Goal: Transaction & Acquisition: Purchase product/service

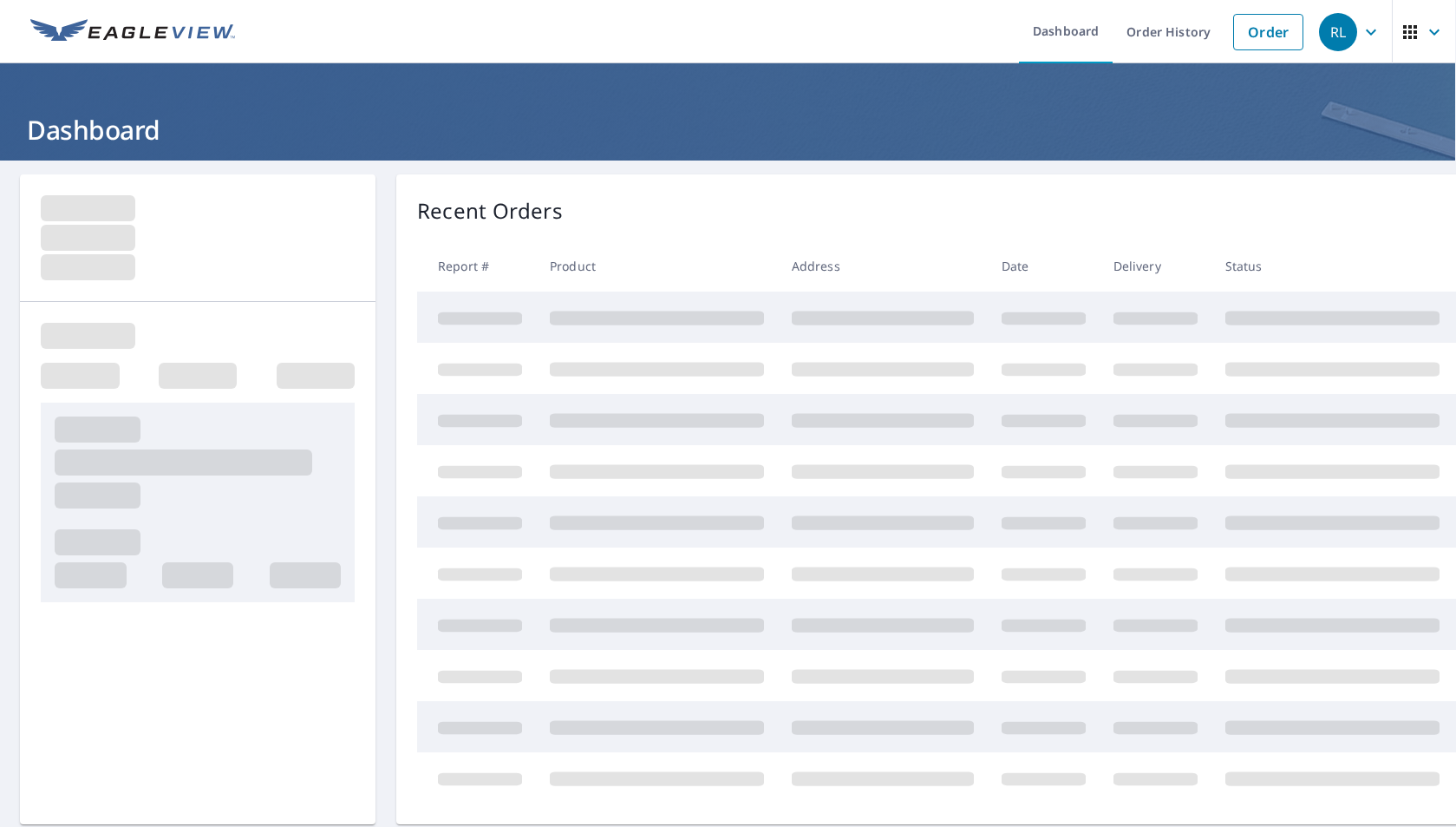
scroll to position [0, 1]
click at [1253, 39] on link "Order" at bounding box center [1268, 32] width 70 height 36
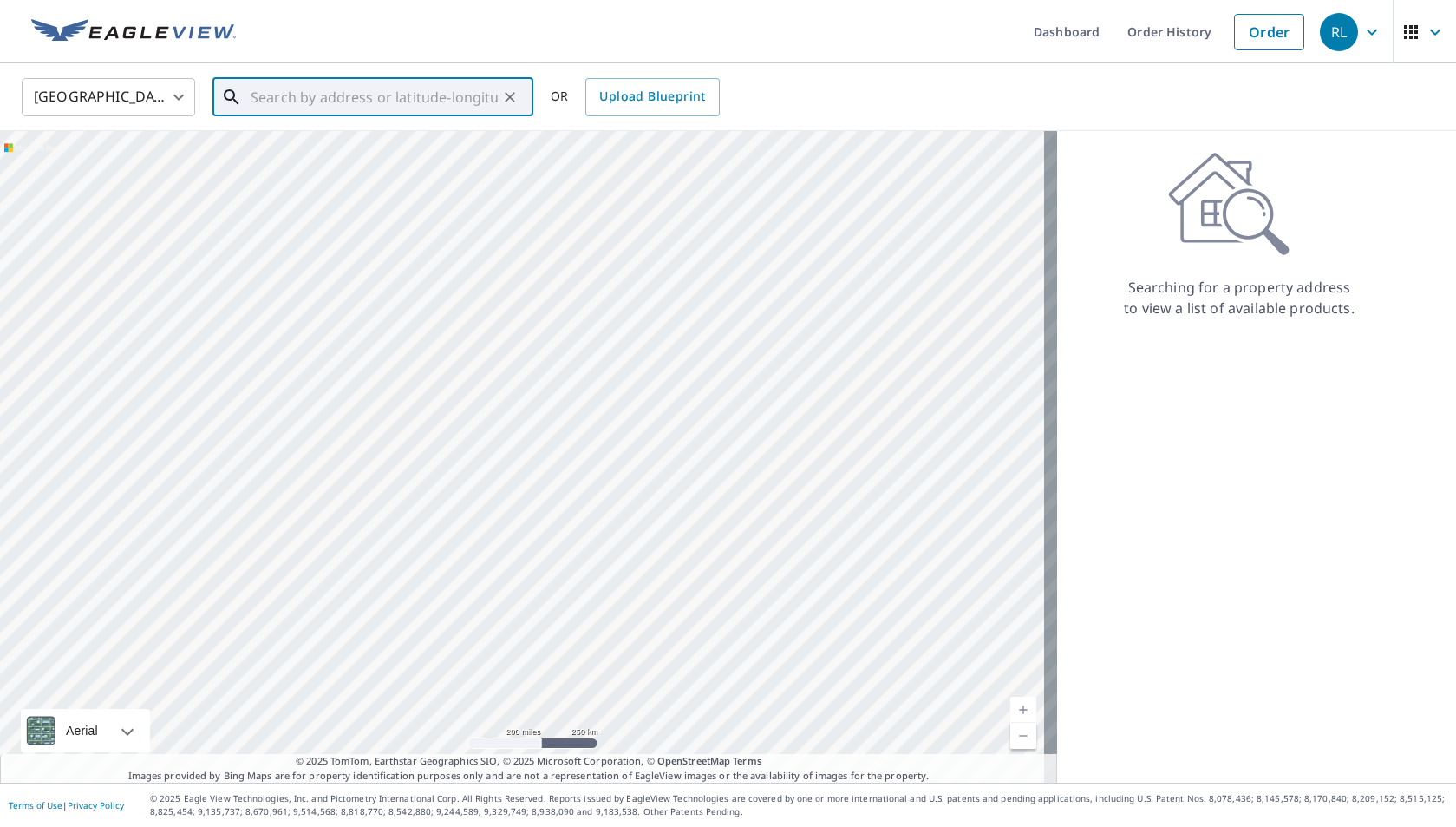
click at [293, 91] on input "text" at bounding box center [374, 97] width 247 height 48
click at [260, 160] on p "Koloa, HI 96756" at bounding box center [383, 166] width 272 height 18
type input "[STREET_ADDRESS]"
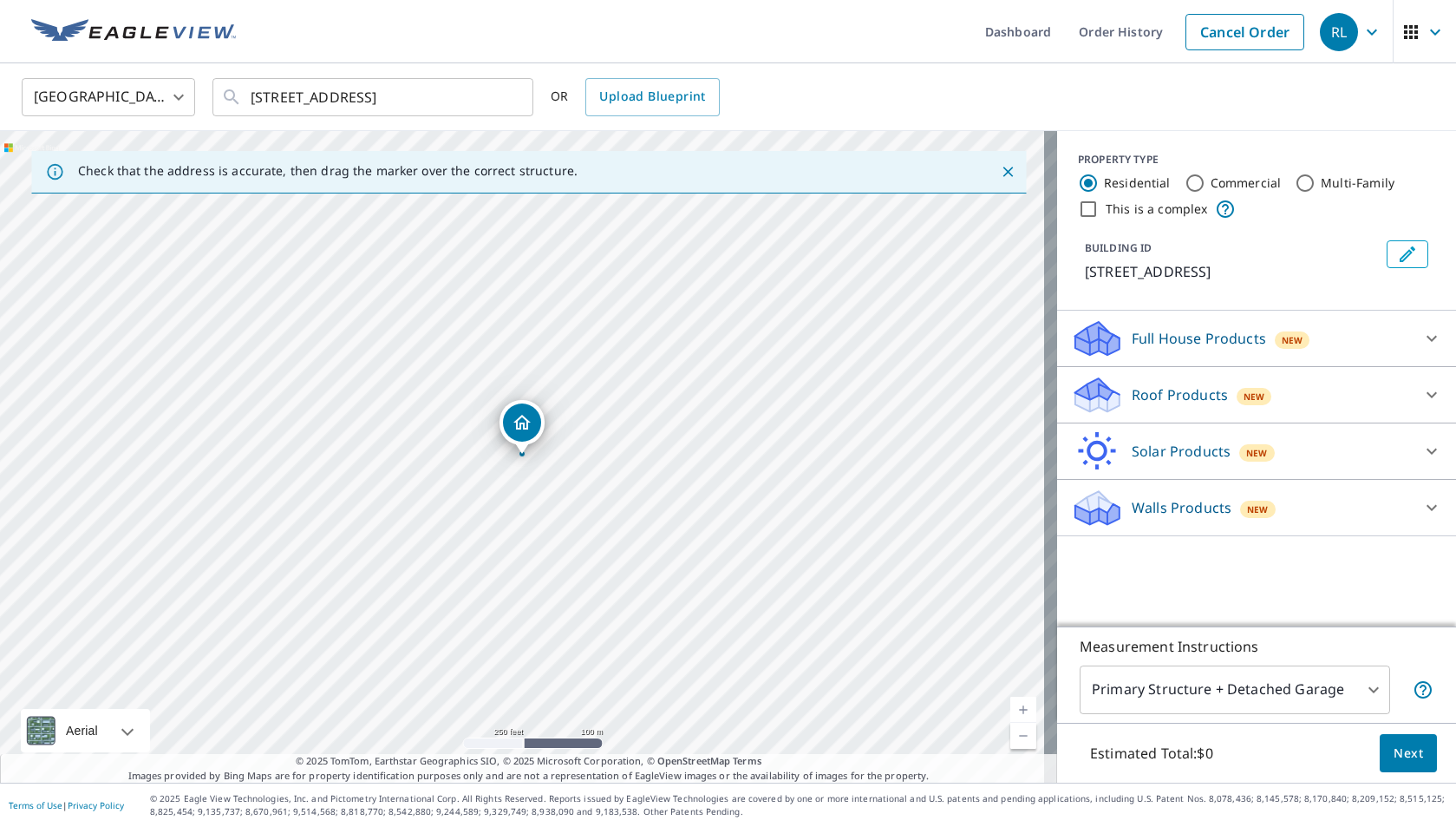
click at [1175, 386] on p "Roof Products" at bounding box center [1179, 394] width 96 height 21
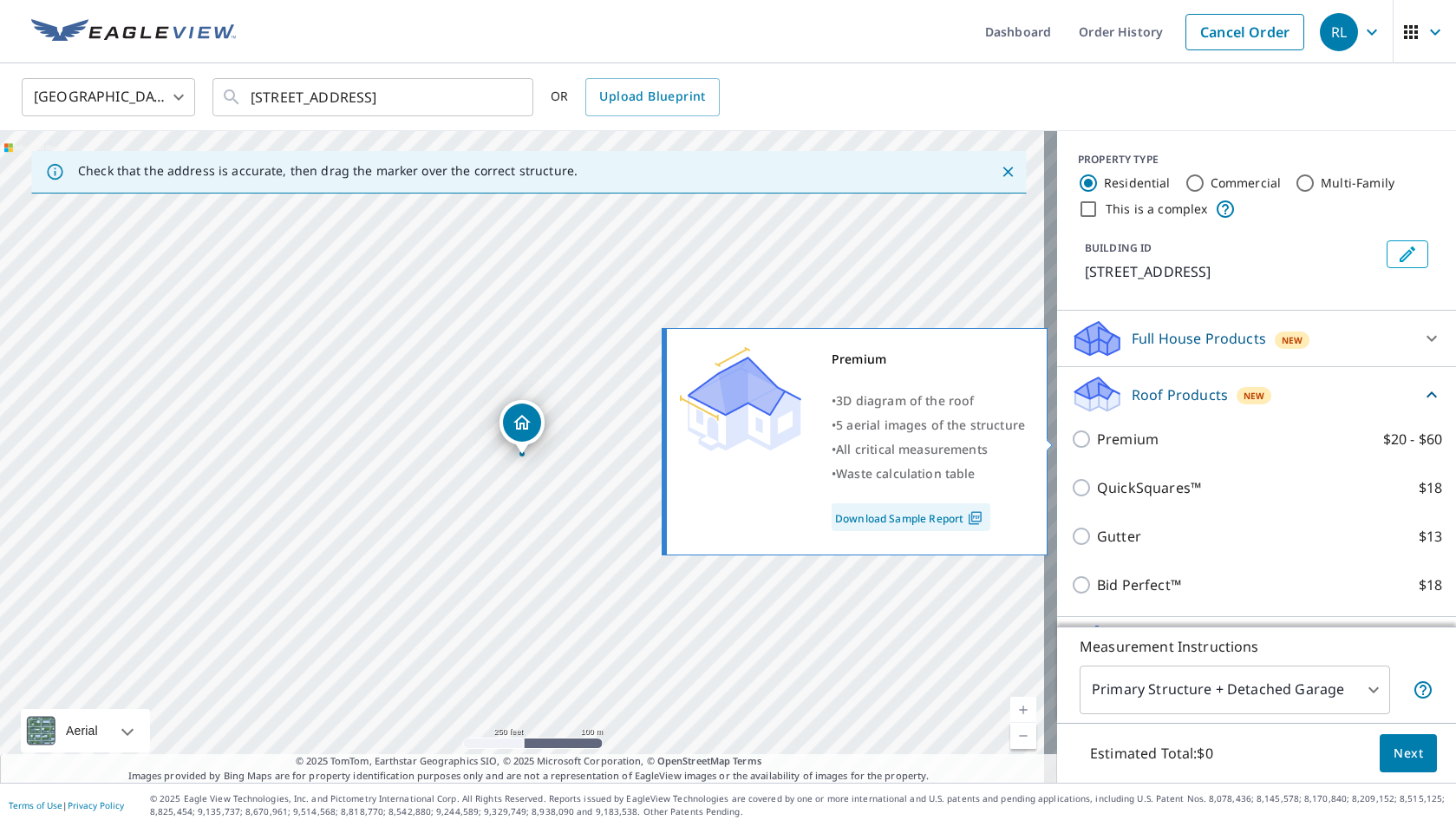
click at [1072, 442] on input "Premium $20 - $60" at bounding box center [1084, 439] width 26 height 21
checkbox input "true"
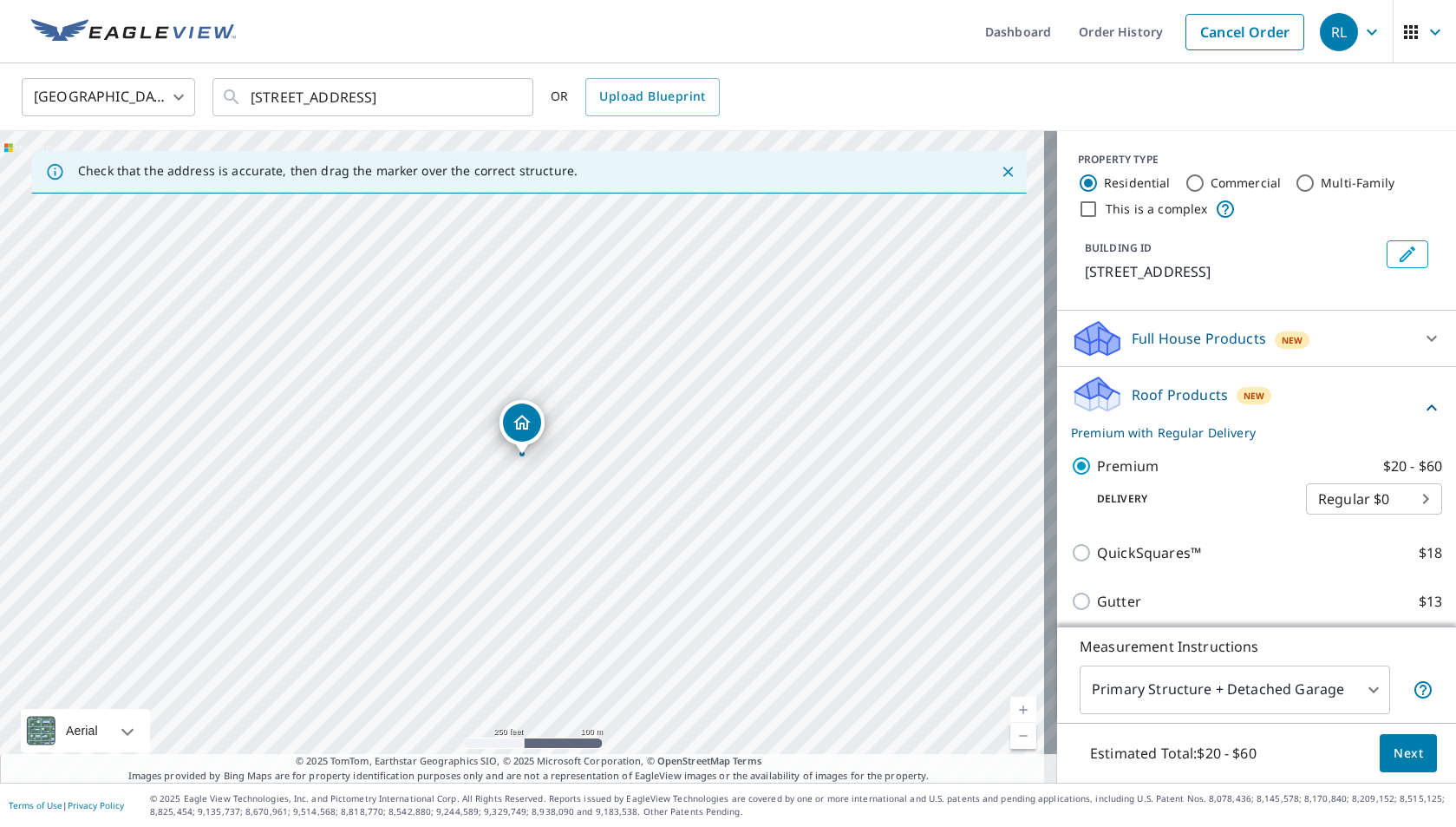
click at [1401, 502] on body "RL RL Dashboard Order History Cancel Order RL [GEOGRAPHIC_DATA] [GEOGRAPHIC_DAT…" at bounding box center [728, 413] width 1456 height 827
click at [1362, 561] on li "3 Hour $15" at bounding box center [1348, 560] width 136 height 31
type input "7"
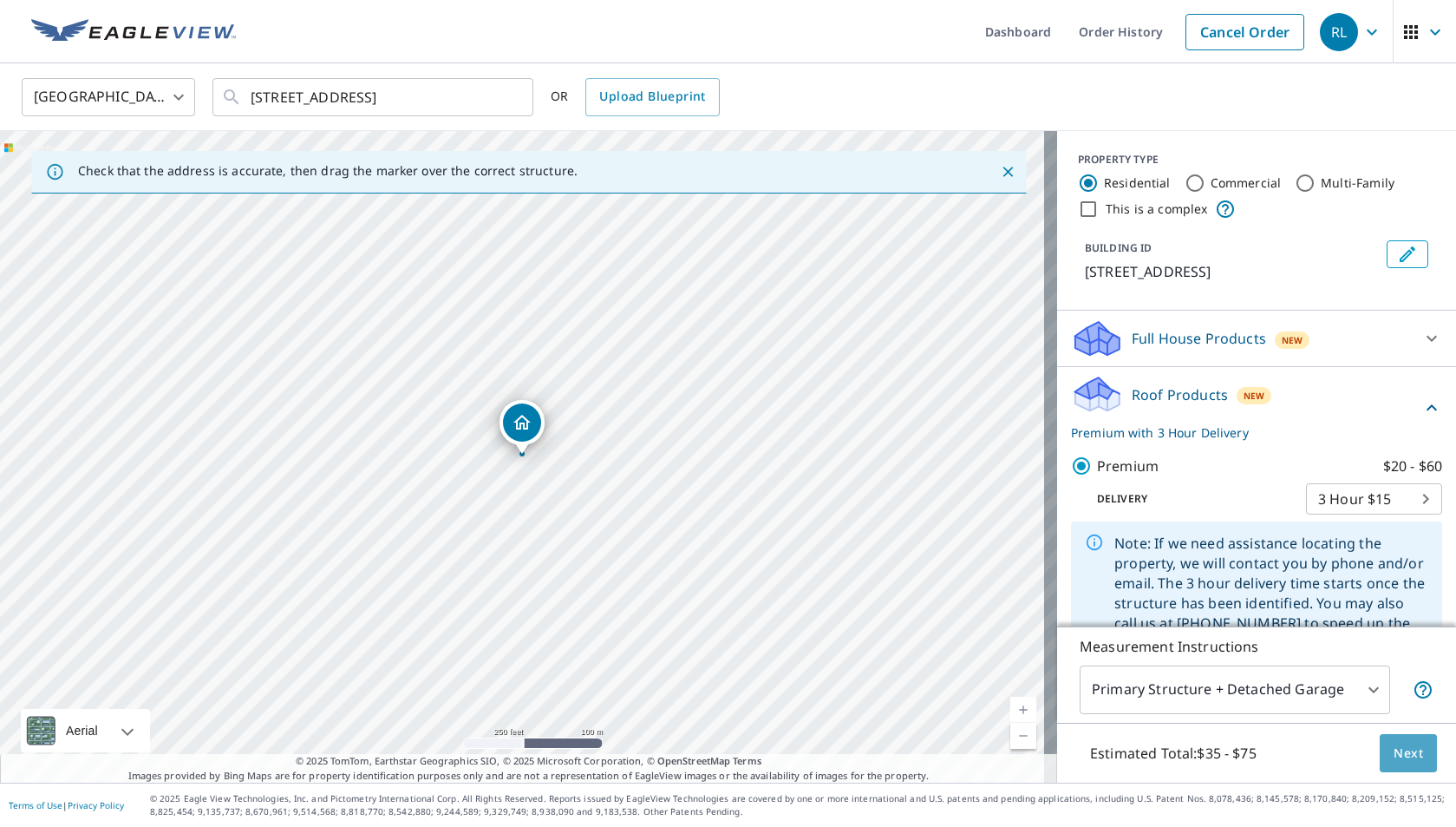
click at [1394, 747] on span "Next" at bounding box center [1408, 752] width 30 height 21
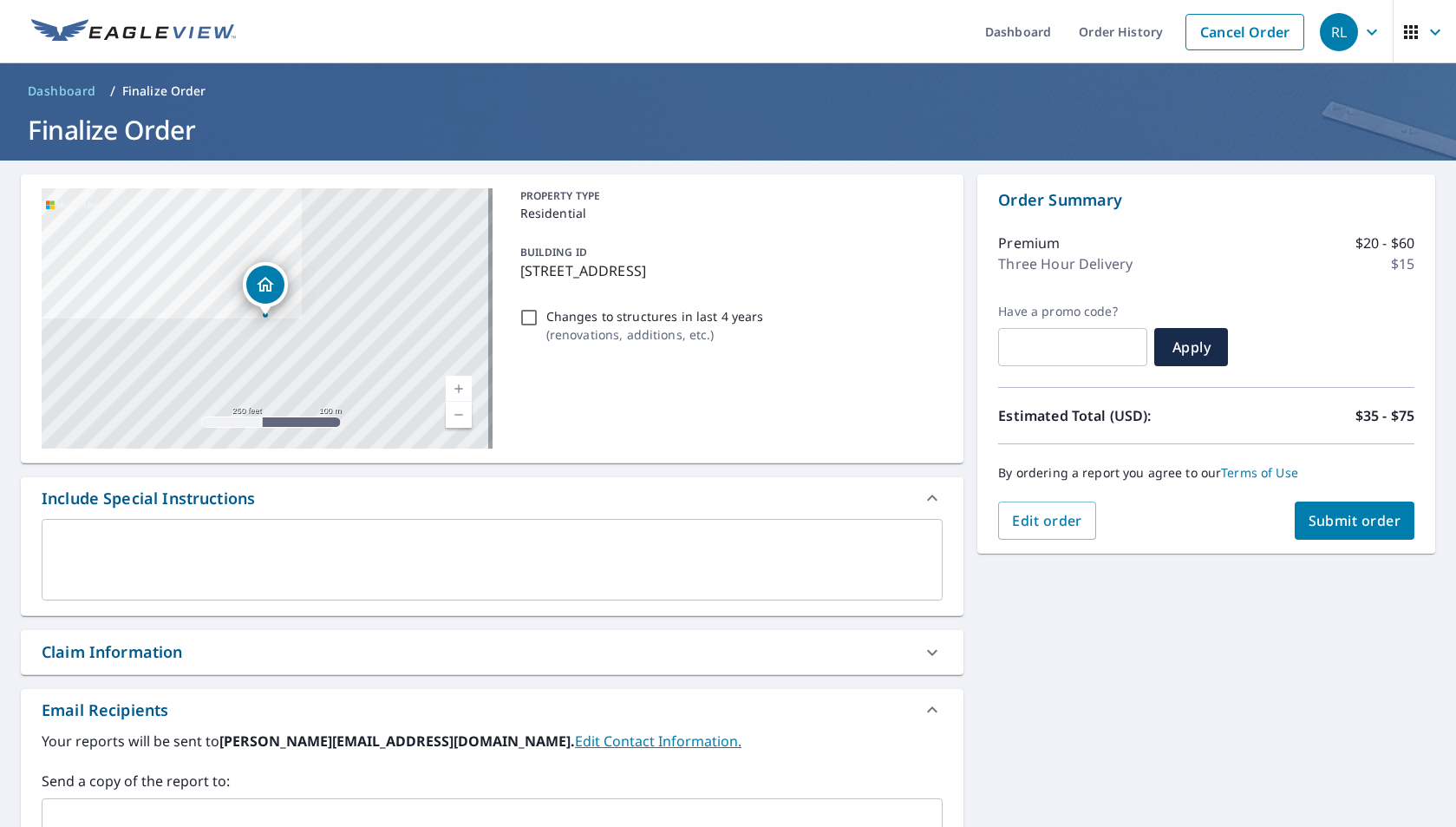
click at [1384, 515] on span "Submit order" at bounding box center [1355, 520] width 93 height 19
checkbox input "true"
